Goal: Complete application form: Complete application form

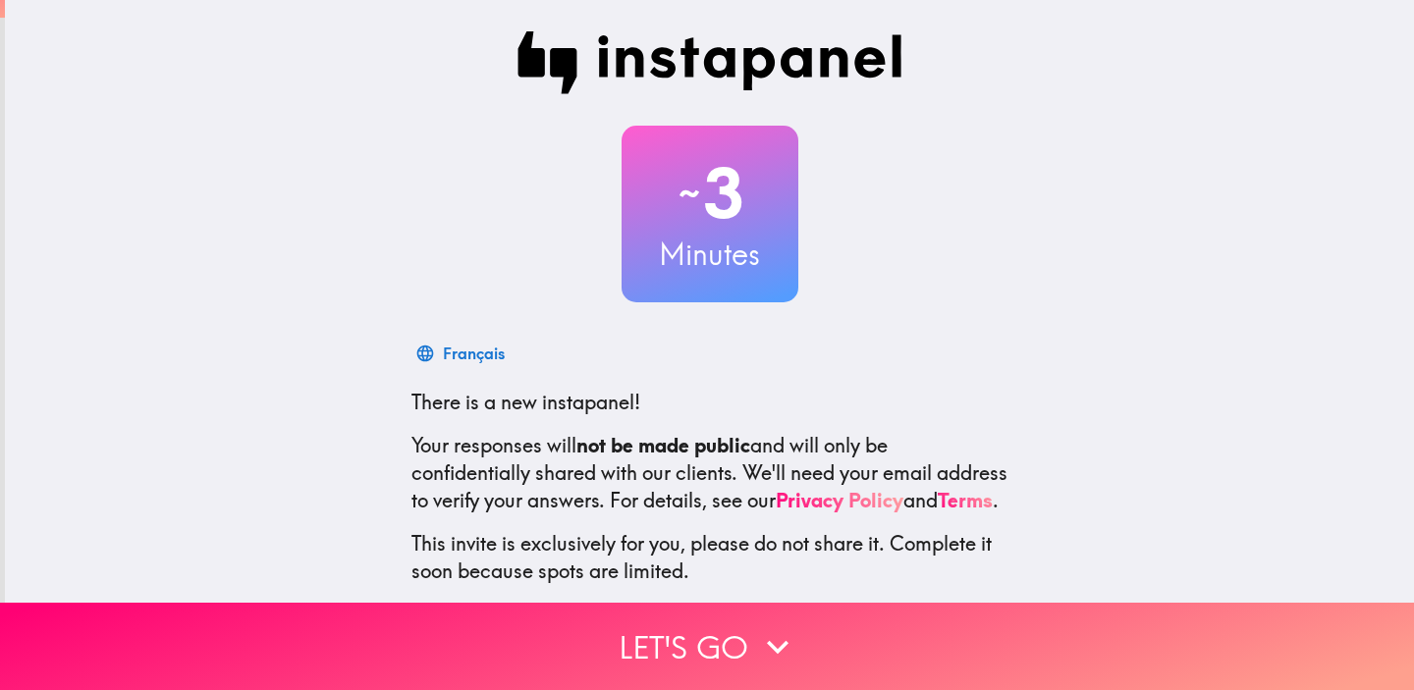
scroll to position [127, 0]
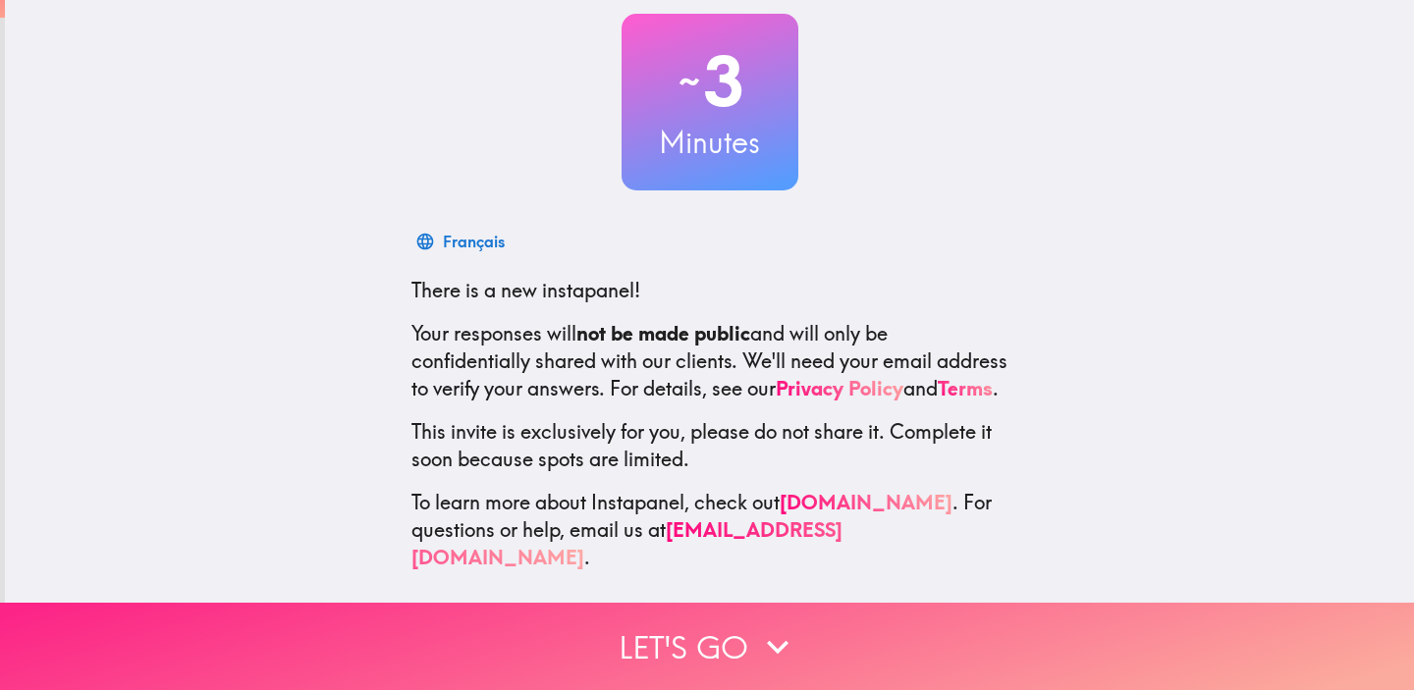
click at [668, 629] on button "Let's go" at bounding box center [707, 646] width 1414 height 87
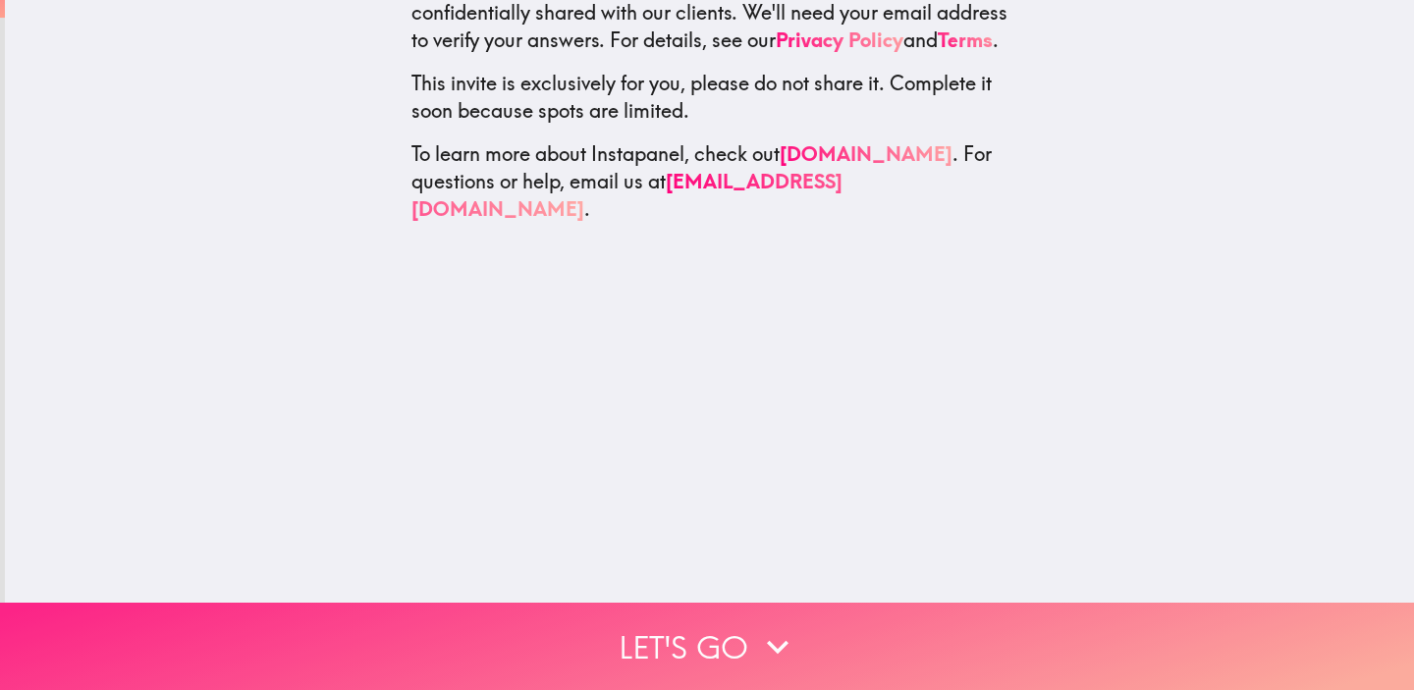
scroll to position [0, 0]
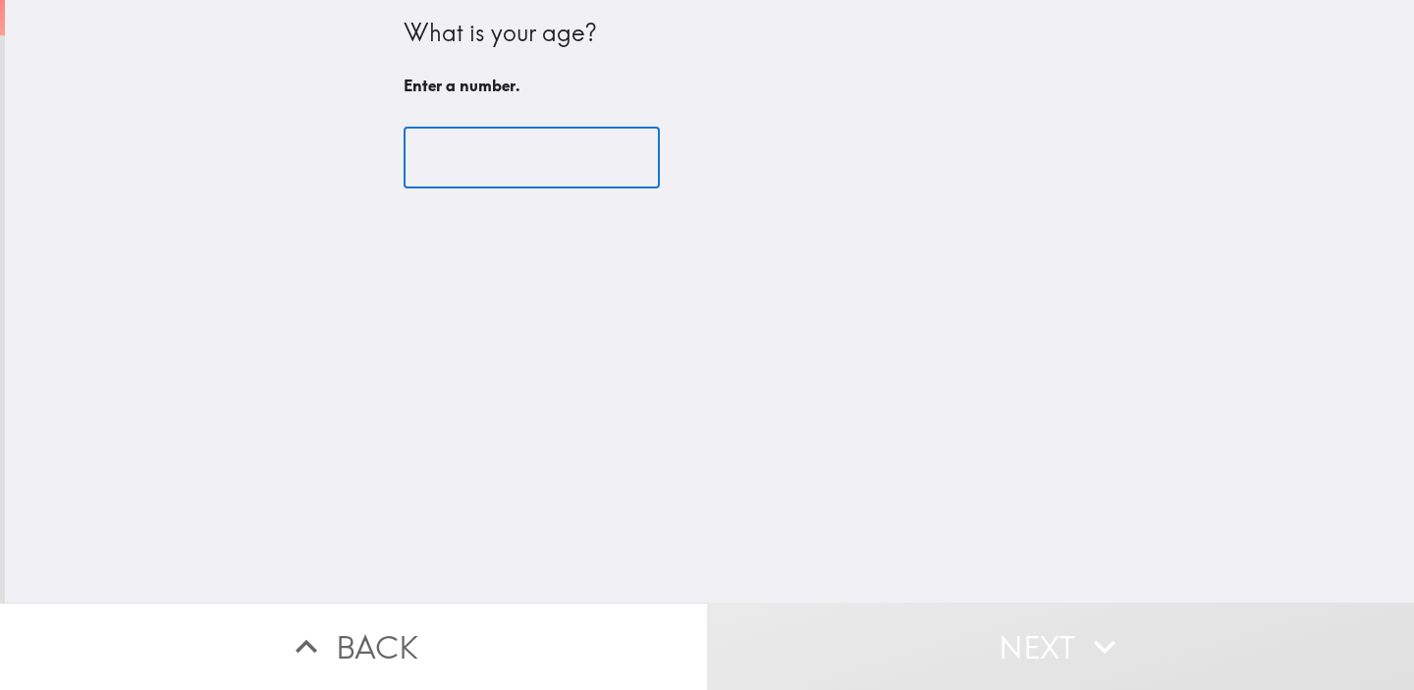
click at [539, 162] on input "number" at bounding box center [532, 158] width 256 height 61
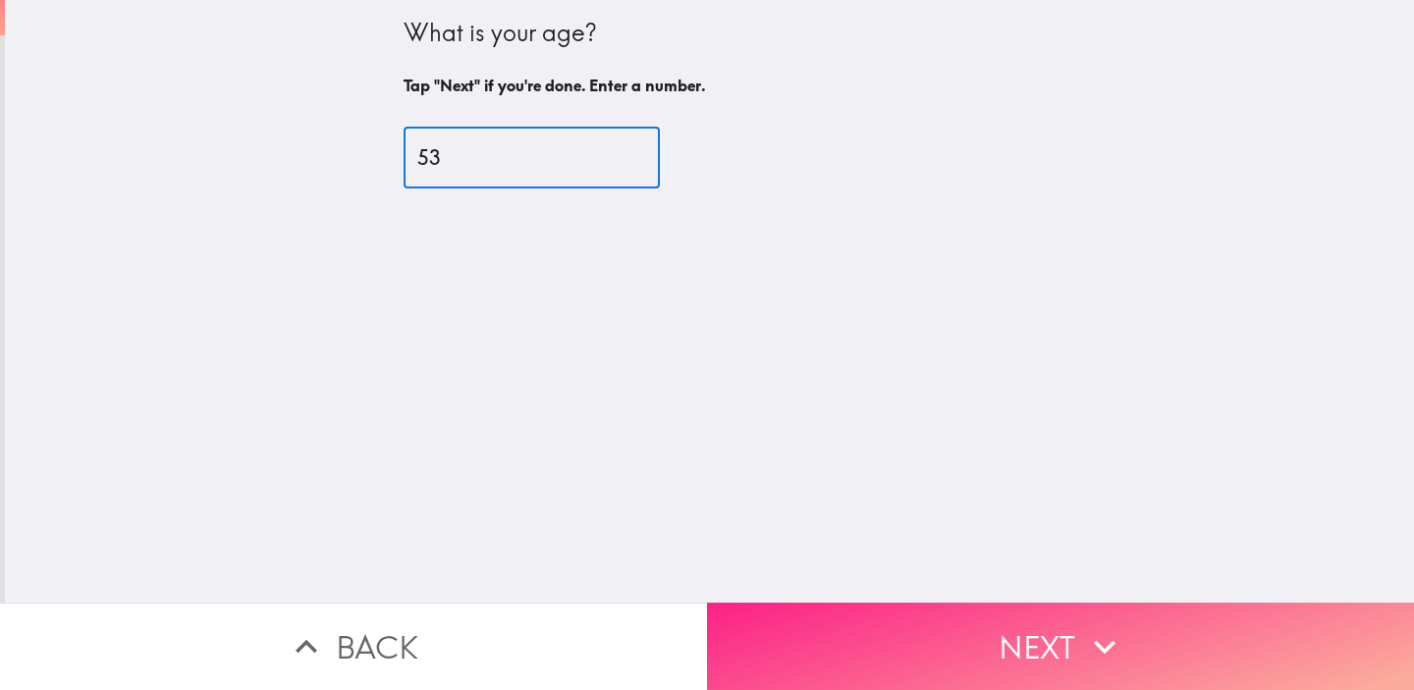
type input "53"
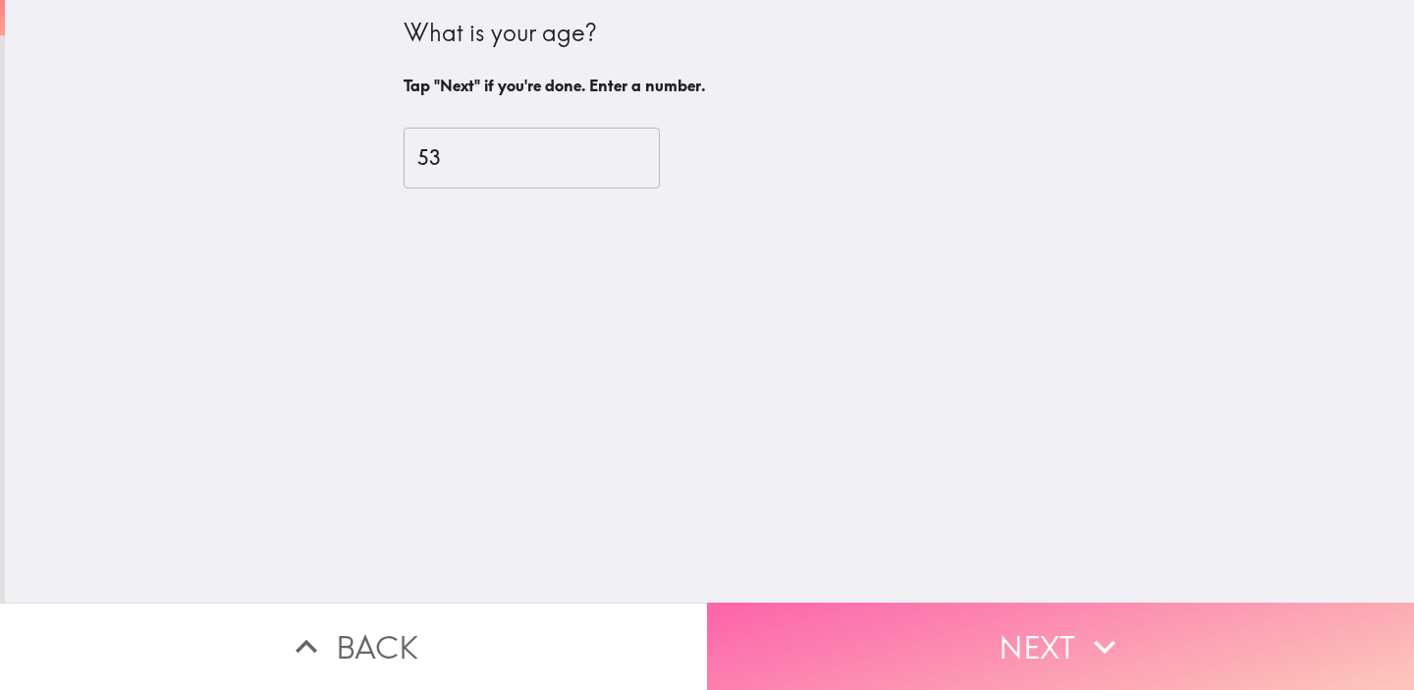
click at [887, 615] on button "Next" at bounding box center [1060, 646] width 707 height 87
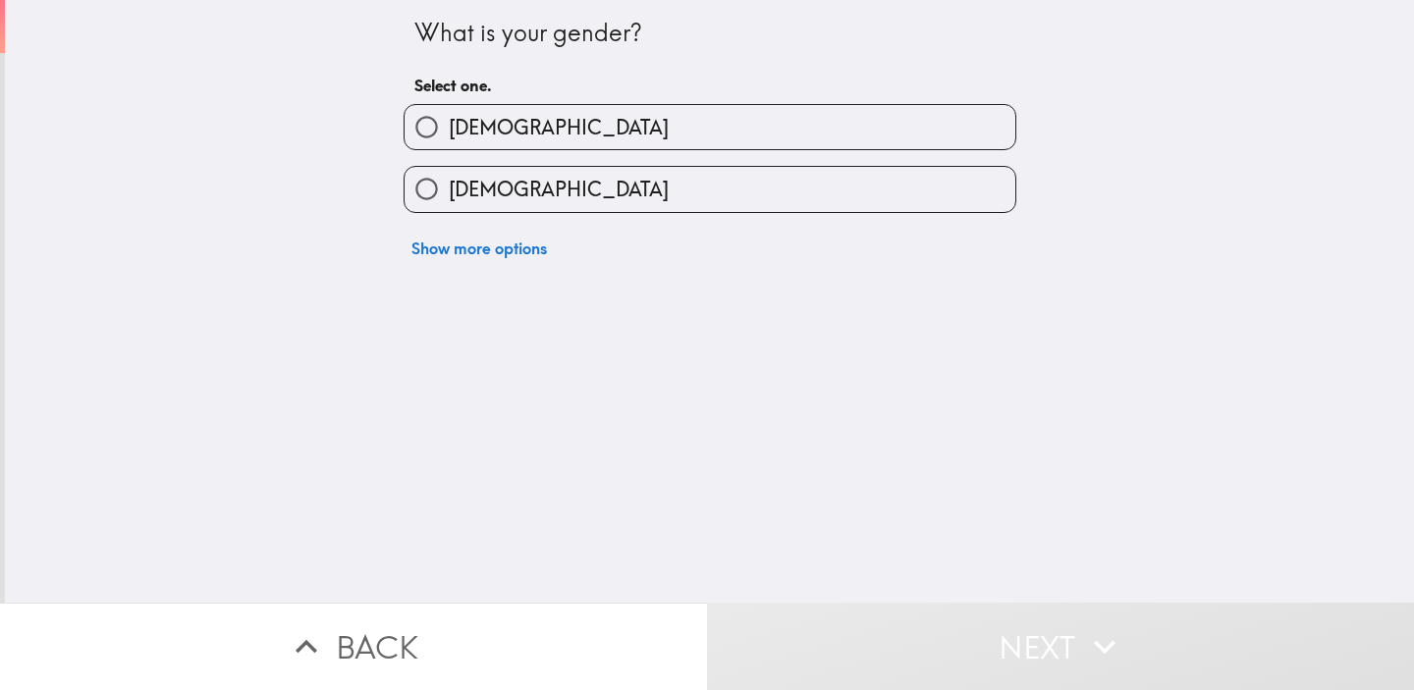
click at [687, 131] on label "[DEMOGRAPHIC_DATA]" at bounding box center [710, 127] width 611 height 44
click at [449, 131] on input "[DEMOGRAPHIC_DATA]" at bounding box center [427, 127] width 44 height 44
radio input "true"
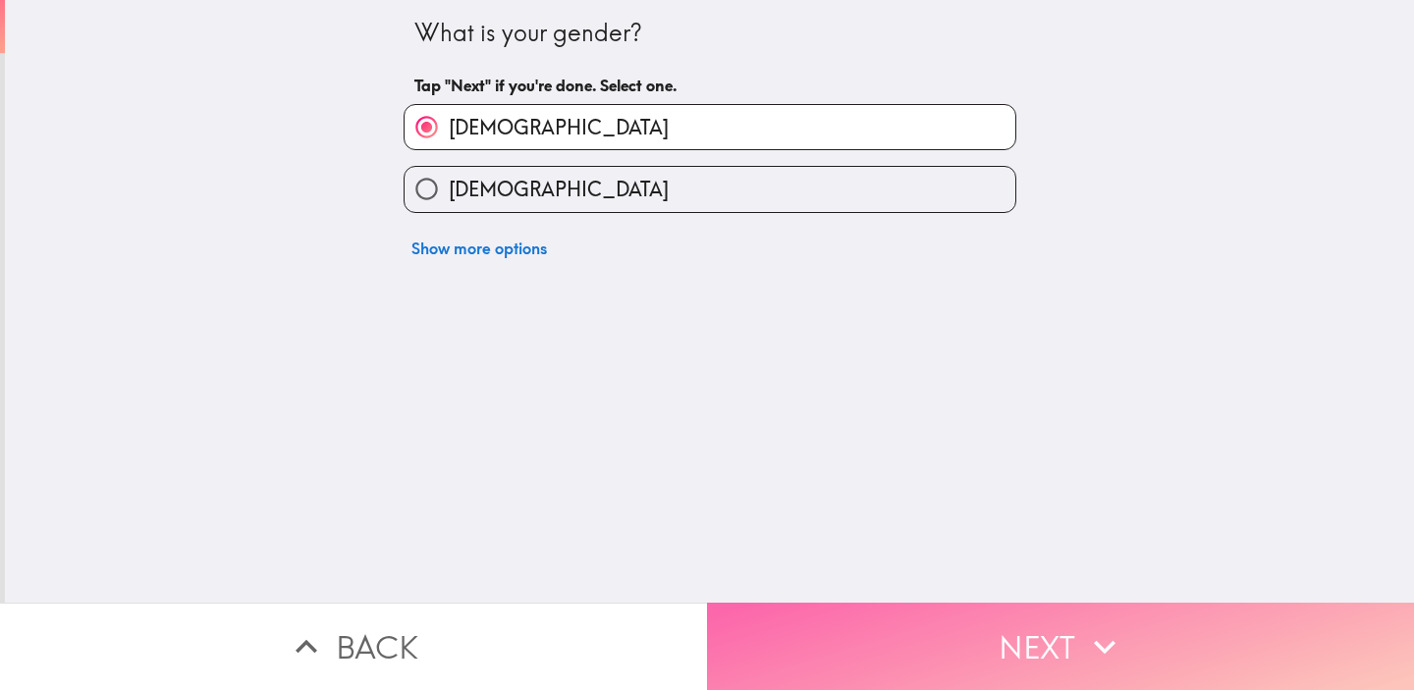
click at [795, 634] on button "Next" at bounding box center [1060, 646] width 707 height 87
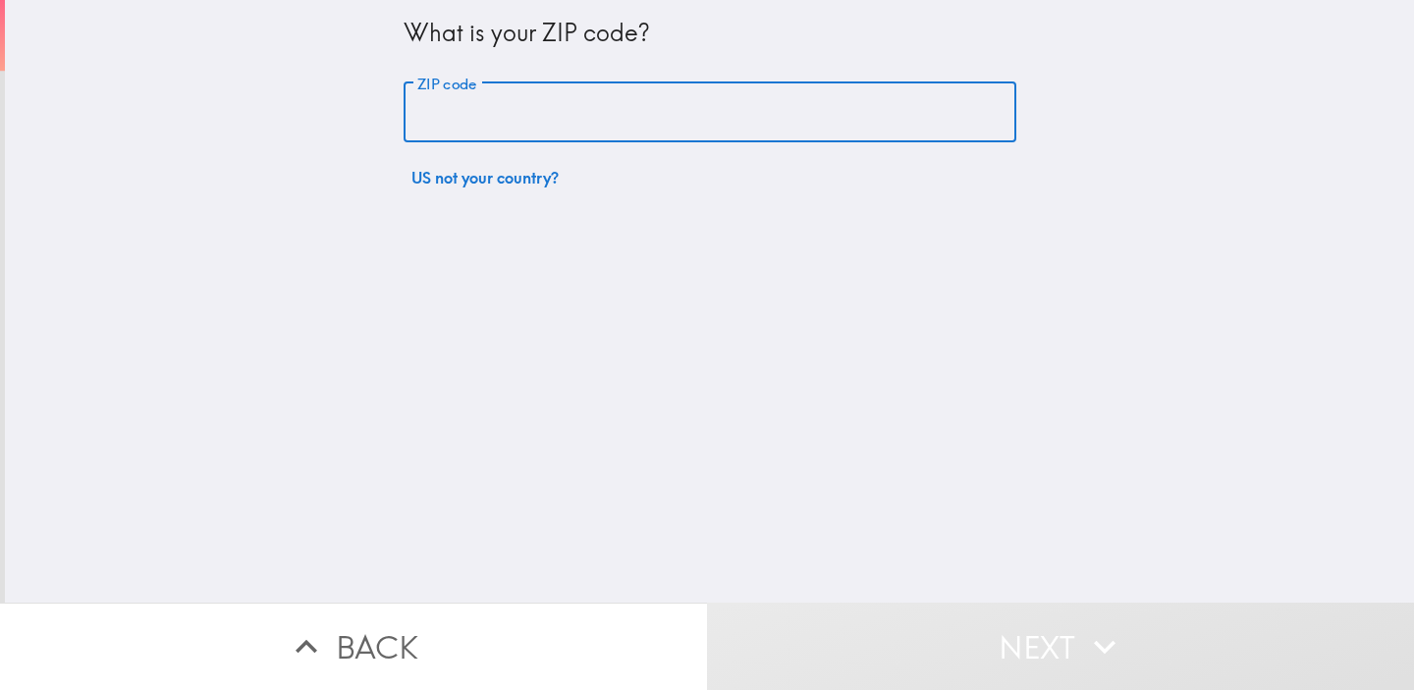
click at [623, 104] on input "ZIP code" at bounding box center [710, 112] width 613 height 61
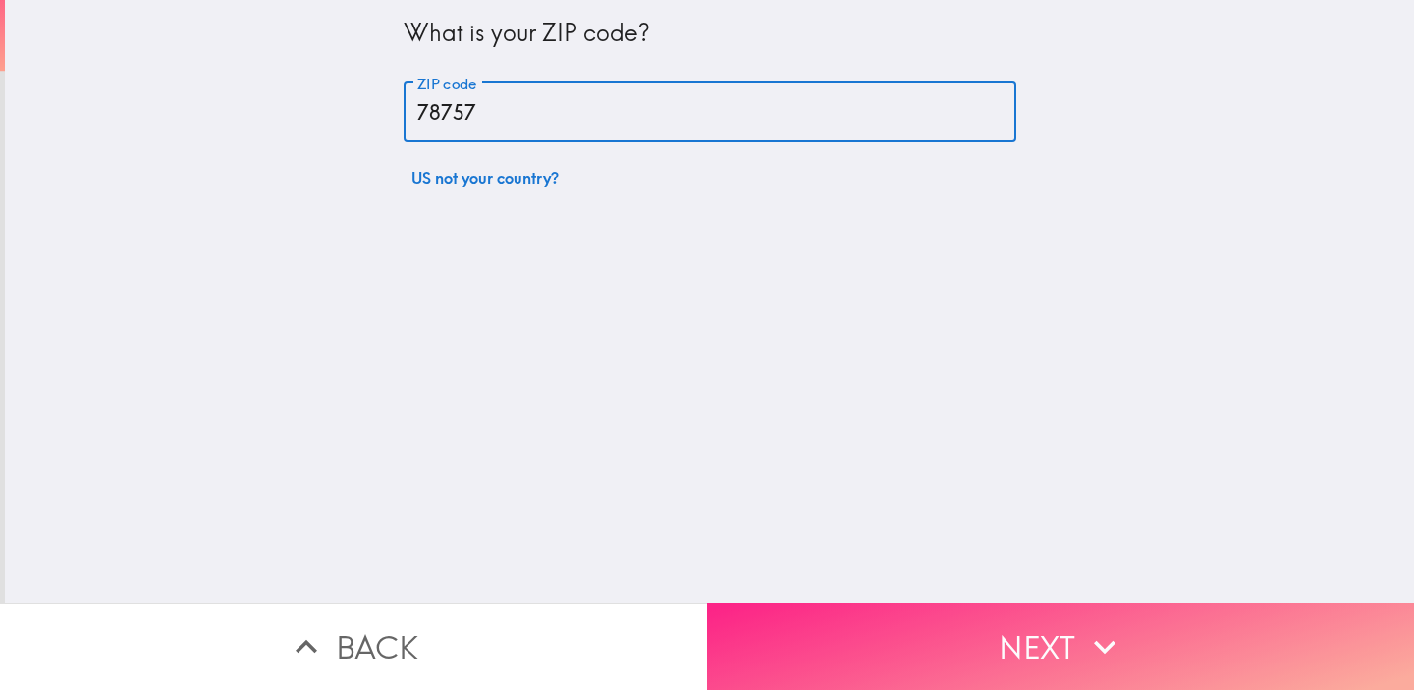
type input "78757"
click at [863, 619] on button "Next" at bounding box center [1060, 646] width 707 height 87
